Goal: Task Accomplishment & Management: Manage account settings

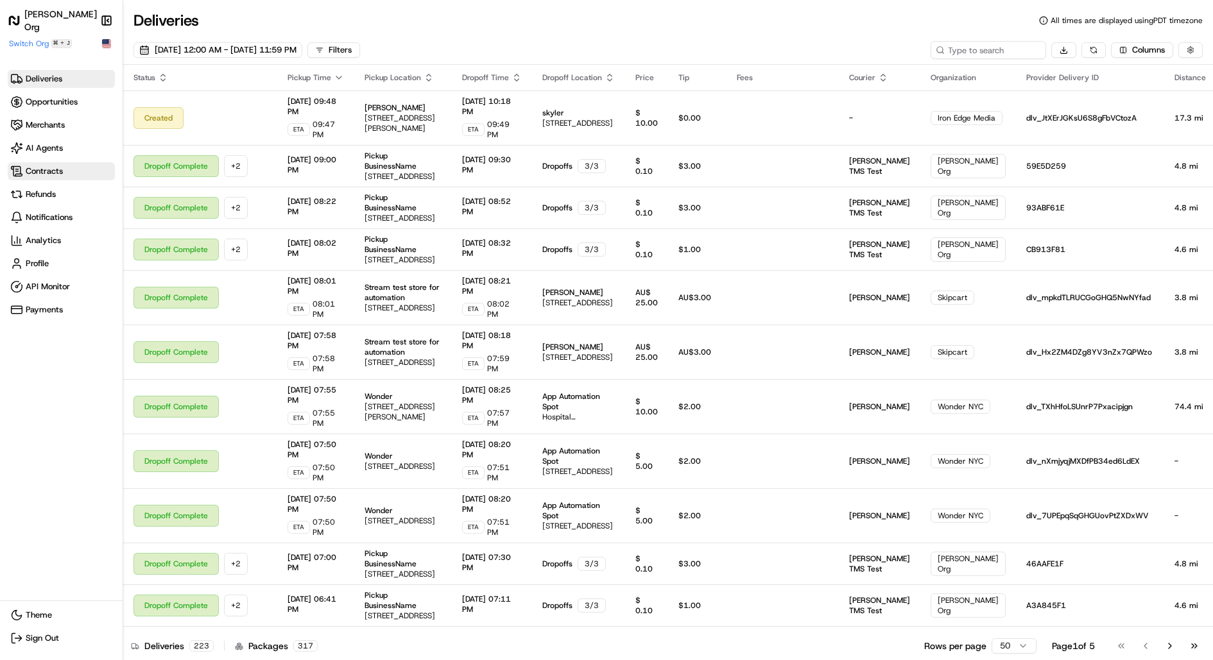
click at [47, 176] on span "Contracts" at bounding box center [44, 172] width 37 height 12
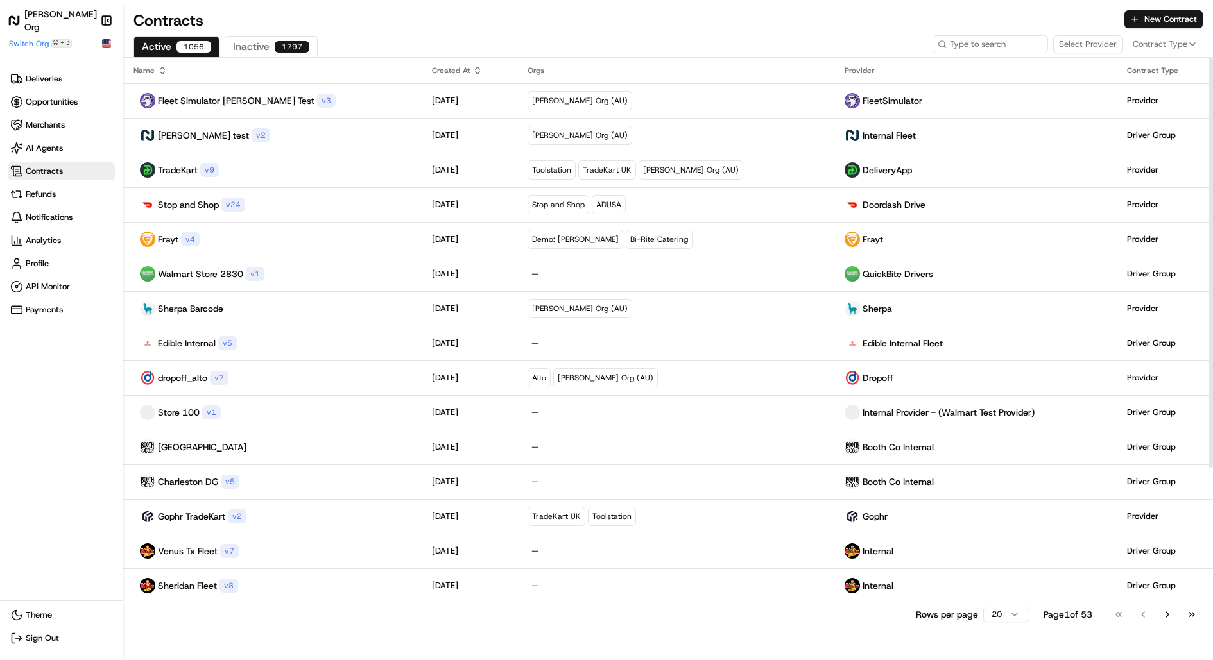
drag, startPoint x: 1100, startPoint y: 43, endPoint x: 1082, endPoint y: 72, distance: 34.0
click at [1100, 43] on button "Select Provider" at bounding box center [1087, 44] width 69 height 18
type input "EMX_Internal"
click at [1090, 94] on div "EMX" at bounding box center [1128, 92] width 158 height 13
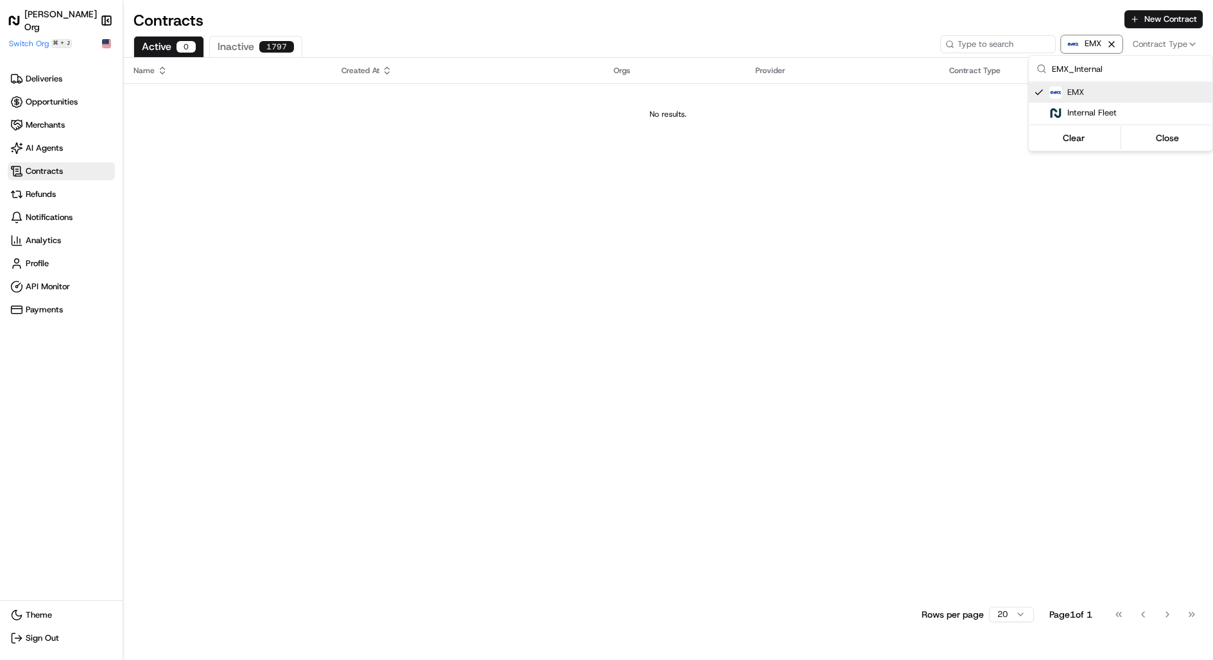
click at [659, 114] on html "[PERSON_NAME] Org Make sidebar auto shrink Switch Org ⌘ + J Deliveries Opportun…" at bounding box center [606, 330] width 1213 height 660
click at [1164, 21] on button "New Contract" at bounding box center [1163, 19] width 78 height 18
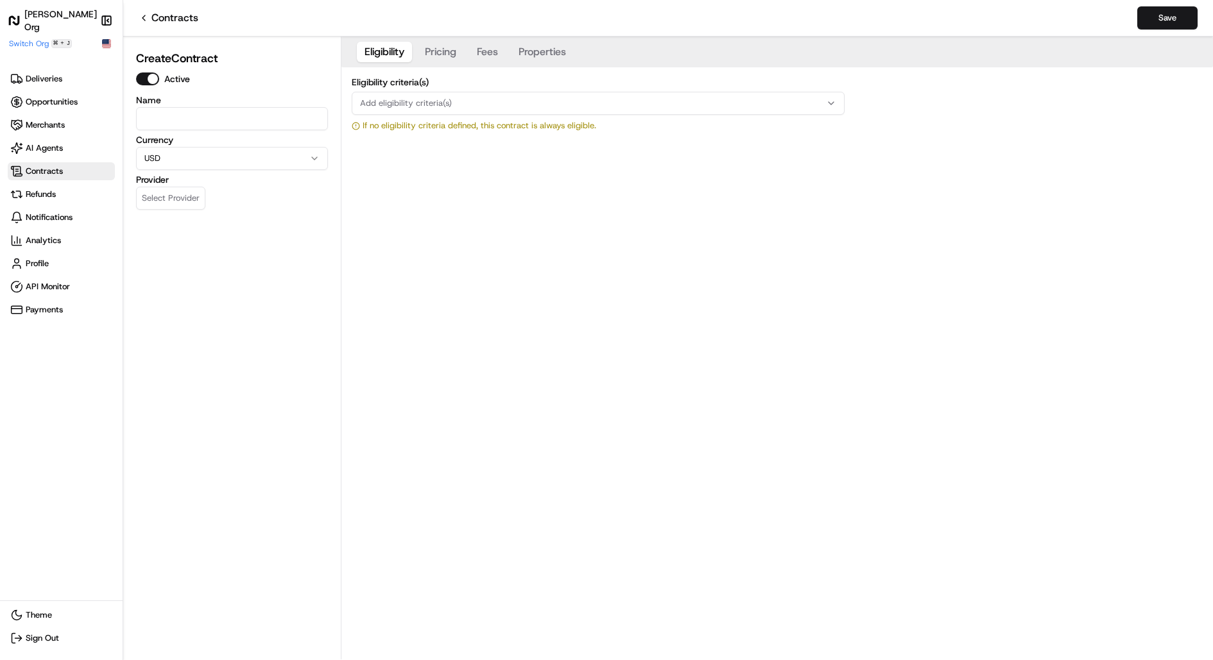
click at [198, 121] on input at bounding box center [232, 118] width 192 height 23
paste input "EMX_Internal"
type input "EMX_Internal"
click at [182, 196] on button "Select Provider" at bounding box center [170, 198] width 69 height 23
type input "EMX_Internal"
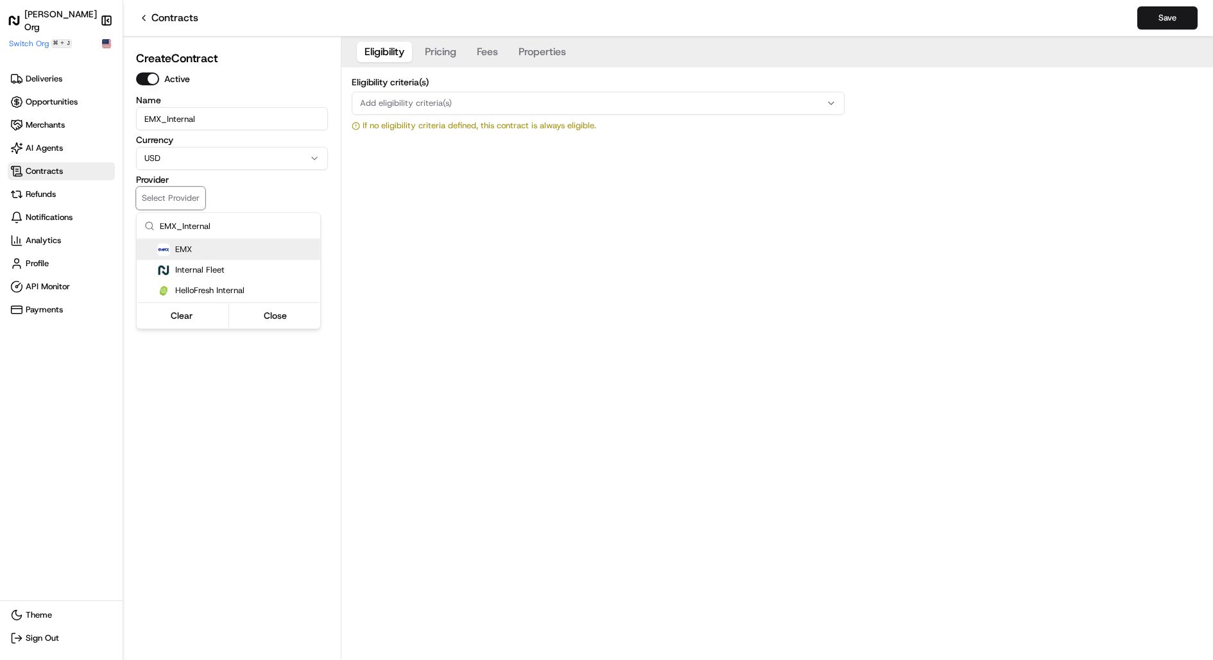
click at [226, 254] on div "EMX" at bounding box center [236, 249] width 158 height 13
click at [509, 173] on html "[PERSON_NAME] Org Make sidebar auto shrink Switch Org ⌘ + J Deliveries Opportun…" at bounding box center [606, 330] width 1213 height 660
click at [1169, 13] on button "Save" at bounding box center [1167, 17] width 60 height 23
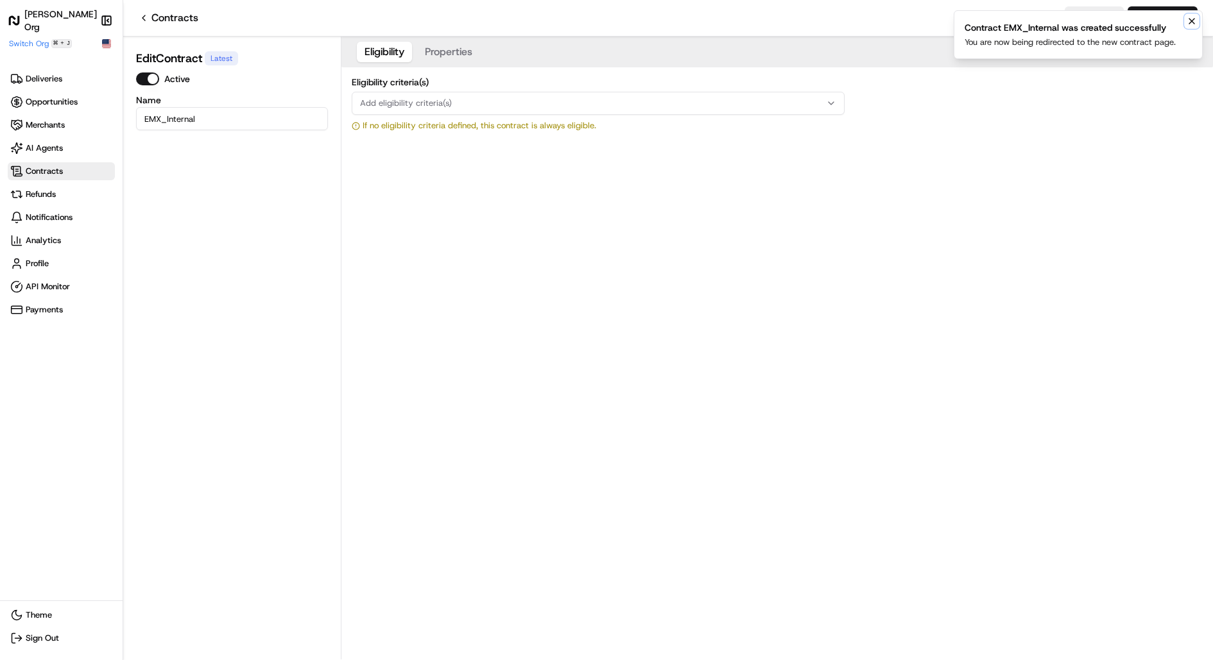
click at [1193, 22] on icon "Notifications (F8)" at bounding box center [1191, 21] width 10 height 10
click at [1093, 21] on button "Duplicate" at bounding box center [1094, 17] width 59 height 23
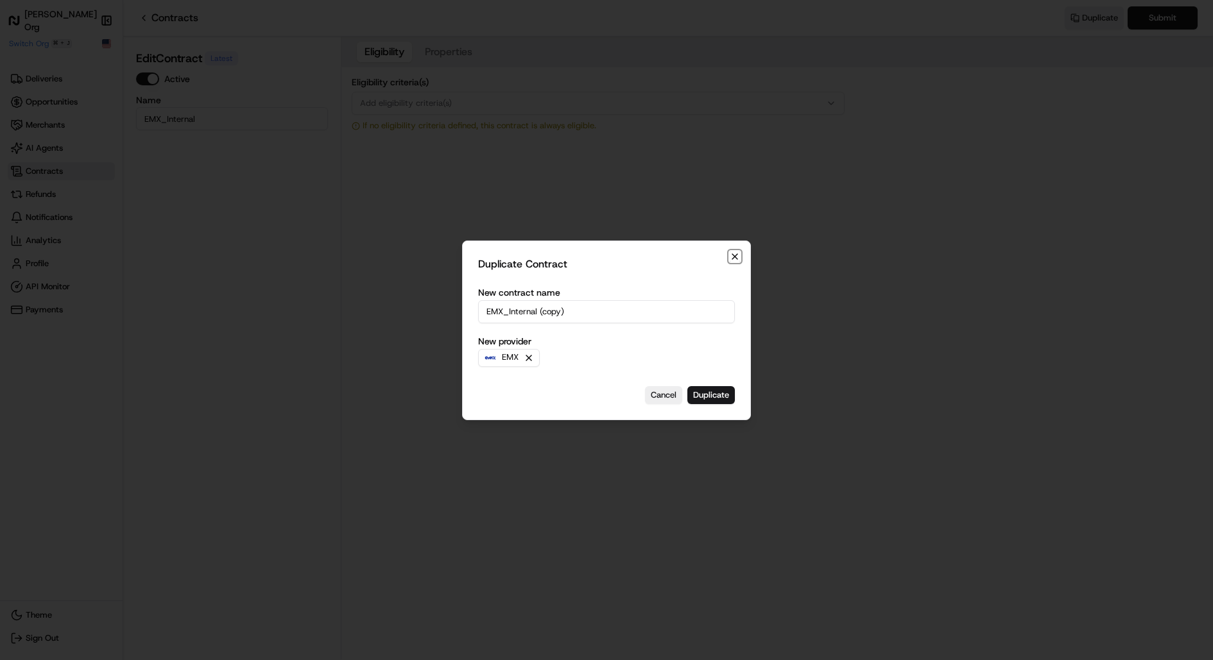
click at [732, 254] on icon "button" at bounding box center [735, 257] width 10 height 10
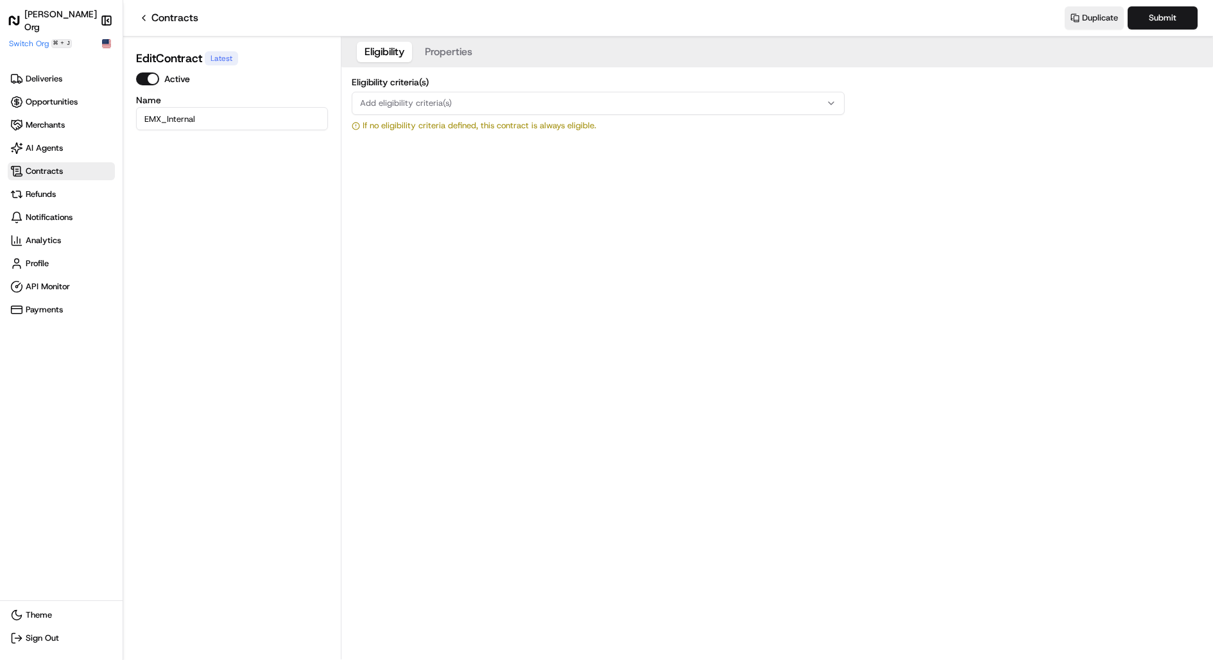
click at [447, 49] on button "Properties" at bounding box center [448, 52] width 63 height 21
click at [398, 49] on button "Eligibility" at bounding box center [384, 52] width 55 height 21
click at [1107, 20] on button "Duplicate" at bounding box center [1094, 17] width 59 height 23
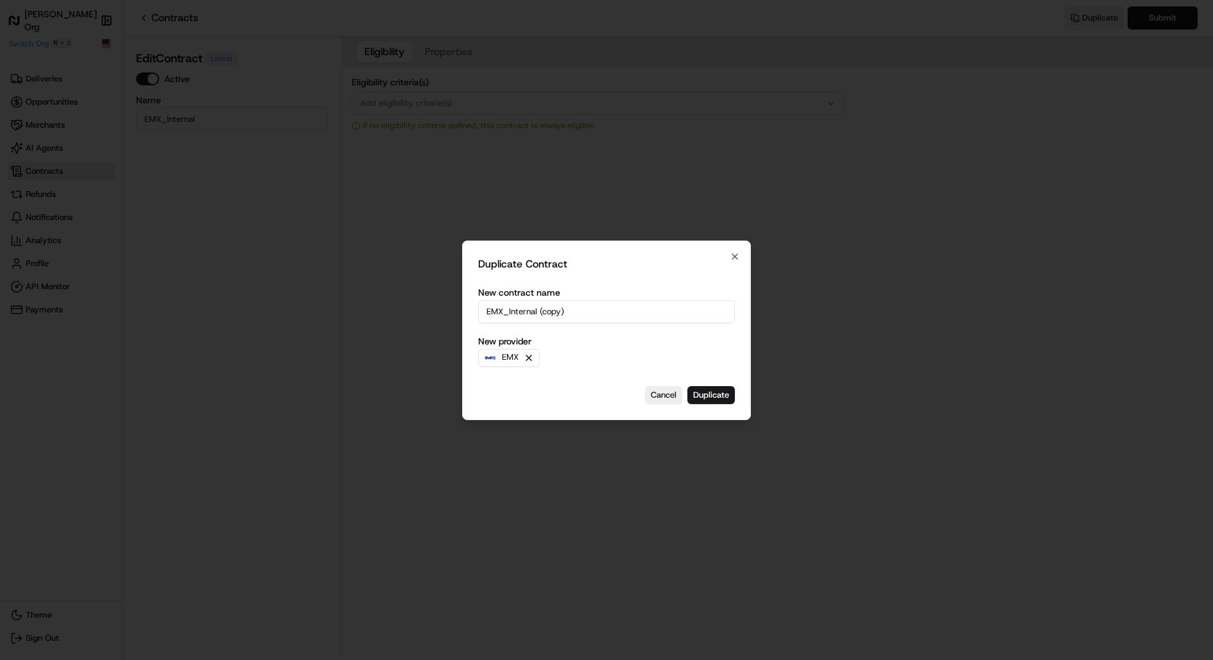
click at [584, 317] on input "EMX_Internal (copy)" at bounding box center [606, 311] width 257 height 23
click at [553, 314] on input "EMX_Internal (copy)" at bounding box center [606, 311] width 257 height 23
type input "EMX_Internal (AED)"
click at [713, 388] on button "Duplicate" at bounding box center [710, 395] width 47 height 18
